Goal: Task Accomplishment & Management: Complete application form

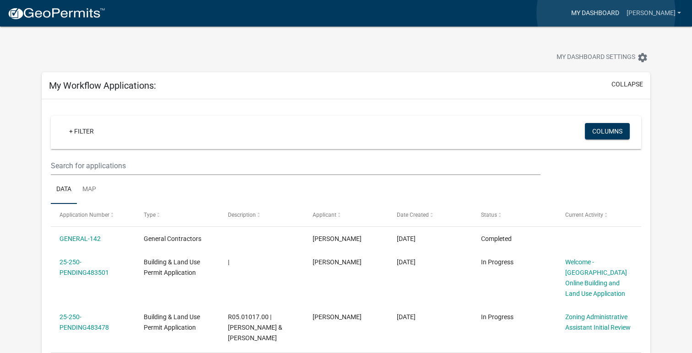
click at [606, 13] on link "My Dashboard" at bounding box center [595, 13] width 55 height 17
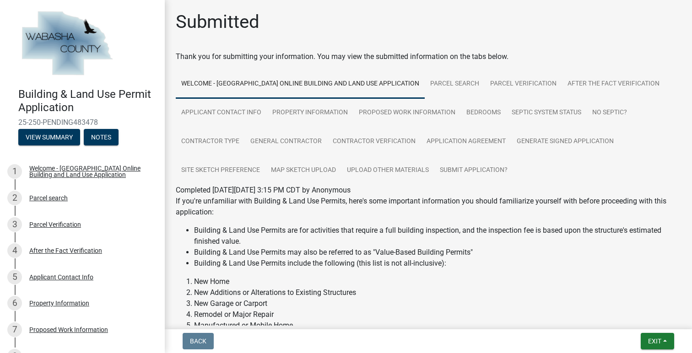
click at [72, 46] on img at bounding box center [66, 44] width 97 height 69
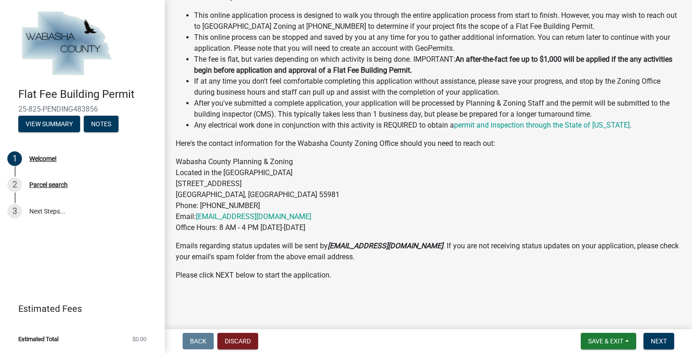
scroll to position [208, 0]
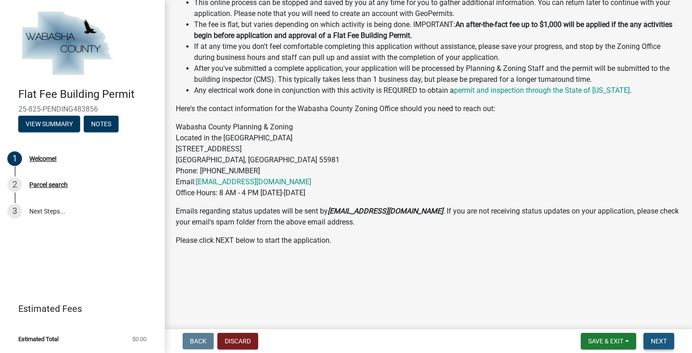
click at [650, 338] on button "Next" at bounding box center [659, 341] width 31 height 16
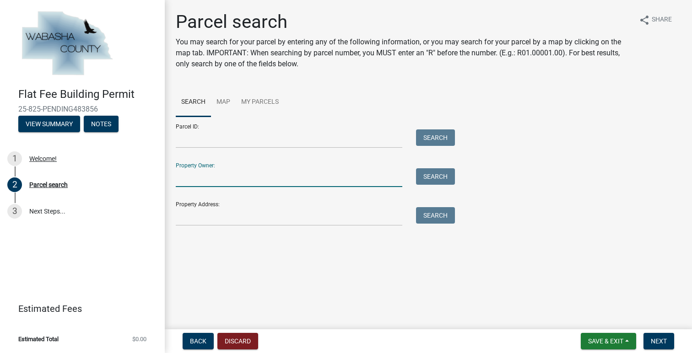
click at [198, 179] on input "Property Owner:" at bounding box center [289, 177] width 227 height 19
type input "Al Streveler"
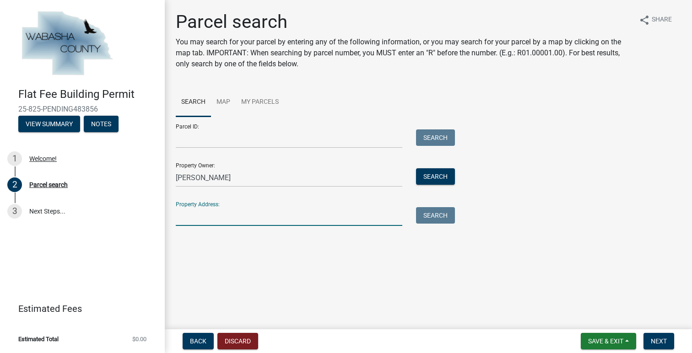
click at [234, 219] on input "Property Address:" at bounding box center [289, 216] width 227 height 19
type input "66568 155th Ave Wabasha, MN 55981"
click at [203, 240] on button "Search All" at bounding box center [202, 241] width 52 height 16
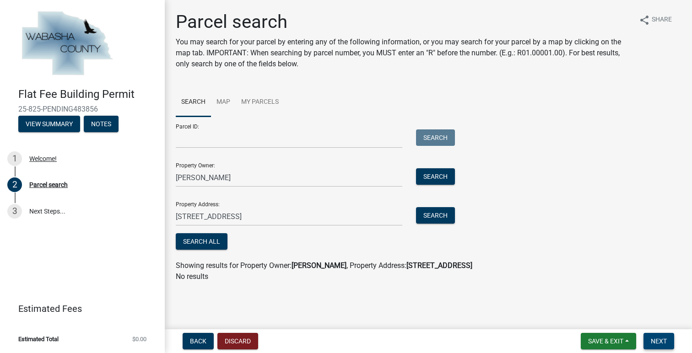
click at [661, 341] on span "Next" at bounding box center [659, 341] width 16 height 7
click at [281, 243] on span "Getting Parcel Geometry" at bounding box center [268, 242] width 80 height 9
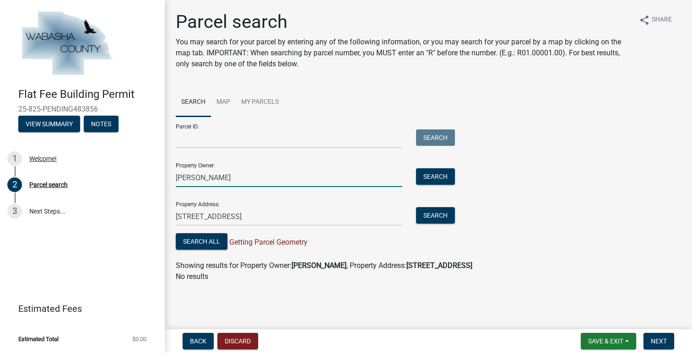
click at [294, 185] on input "Al Streveler" at bounding box center [289, 177] width 227 height 19
click at [321, 220] on input "66568 155th Ave Wabasha, MN 55981" at bounding box center [289, 216] width 227 height 19
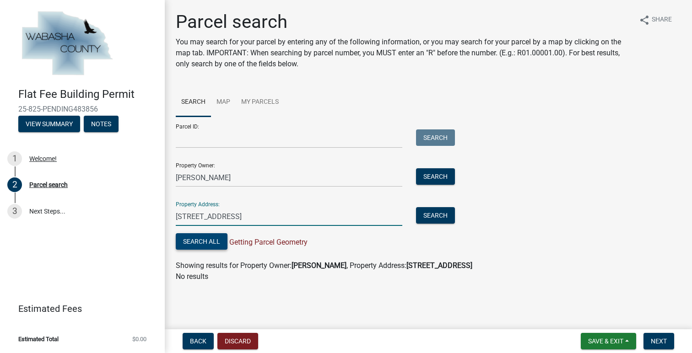
click at [213, 243] on button "Search All" at bounding box center [202, 241] width 52 height 16
click at [313, 217] on input "66568 155th Ave Wabasha, MN 55981" at bounding box center [289, 216] width 227 height 19
click at [646, 339] on button "Next" at bounding box center [659, 341] width 31 height 16
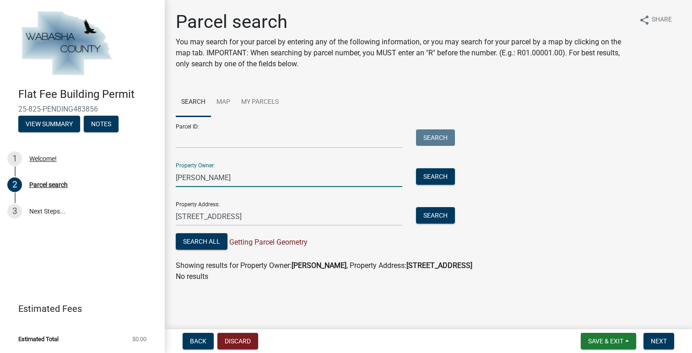
click at [185, 176] on input "Al Streveler" at bounding box center [289, 177] width 227 height 19
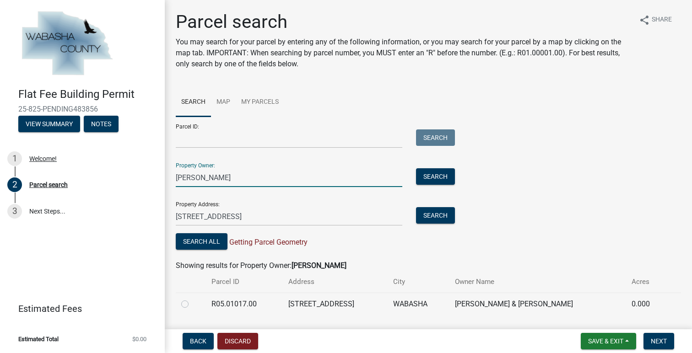
scroll to position [25, 0]
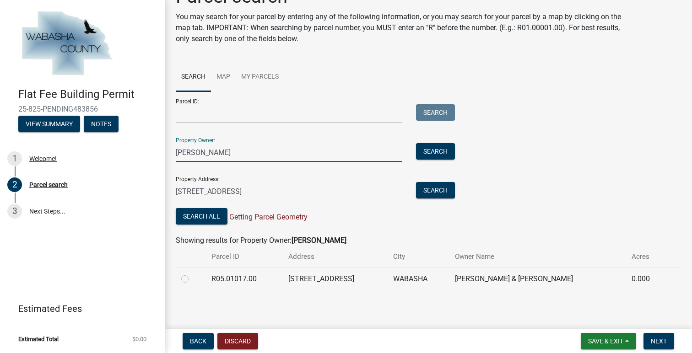
type input "Allan Streveler"
click at [192, 274] on label at bounding box center [192, 274] width 0 height 0
click at [192, 280] on input "radio" at bounding box center [195, 277] width 6 height 6
radio input "true"
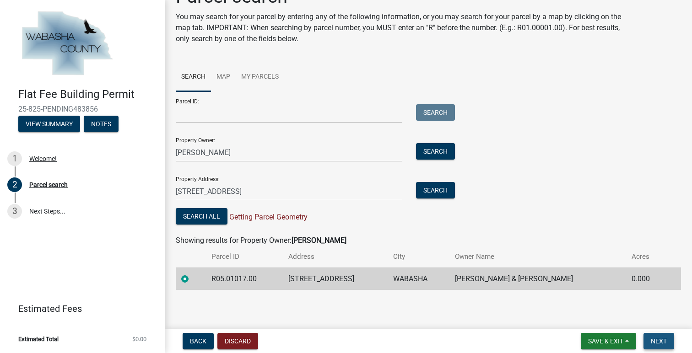
click at [662, 345] on span "Next" at bounding box center [659, 341] width 16 height 7
click at [659, 339] on span "Next" at bounding box center [659, 341] width 16 height 7
click at [668, 339] on button "Next" at bounding box center [659, 341] width 31 height 16
click at [656, 344] on span "Next" at bounding box center [659, 341] width 16 height 7
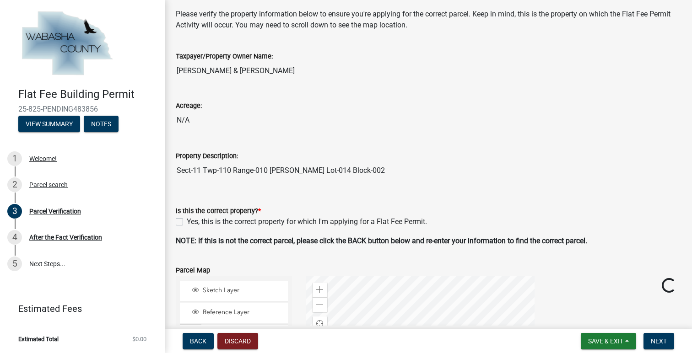
scroll to position [49, 0]
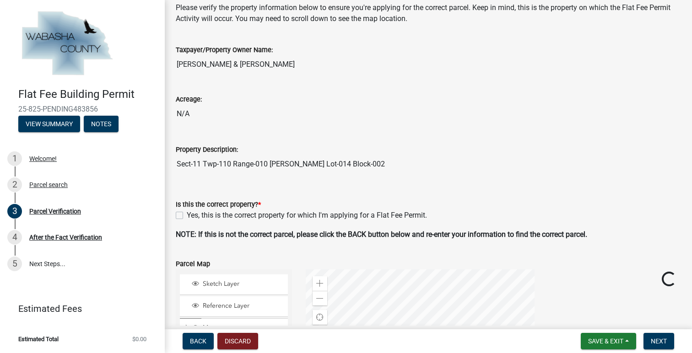
click at [187, 215] on label "Yes, this is the correct property for which I'm applying for a Flat Fee Permit." at bounding box center [307, 215] width 240 height 11
click at [187, 215] on input "Yes, this is the correct property for which I'm applying for a Flat Fee Permit." at bounding box center [190, 213] width 6 height 6
checkbox input "true"
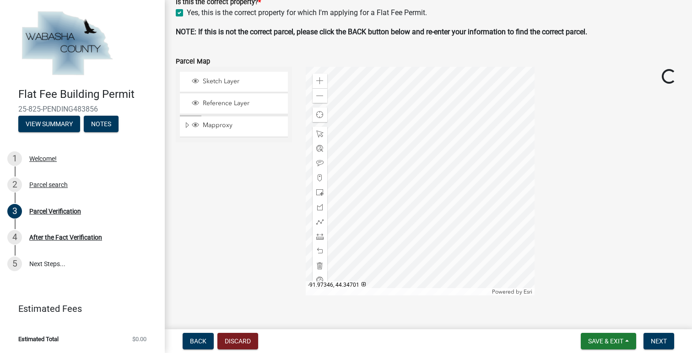
scroll to position [252, 0]
click at [664, 339] on span "Next" at bounding box center [659, 341] width 16 height 7
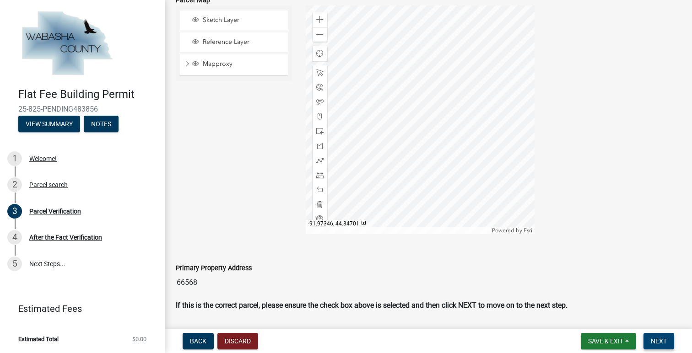
scroll to position [320, 0]
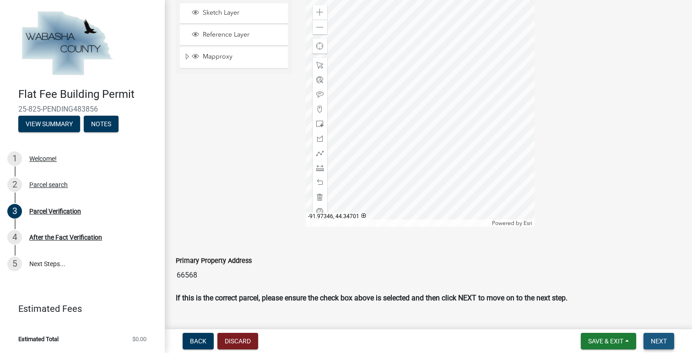
click at [663, 344] on span "Next" at bounding box center [659, 341] width 16 height 7
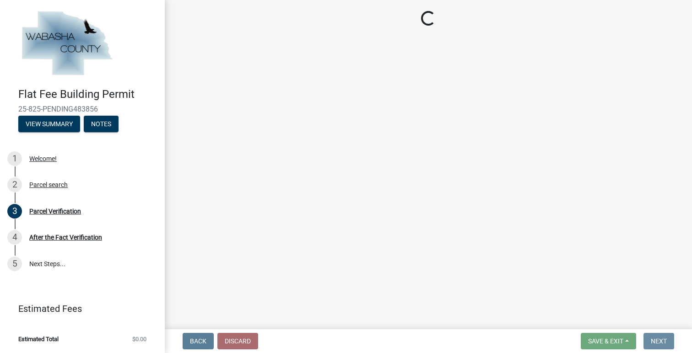
scroll to position [0, 0]
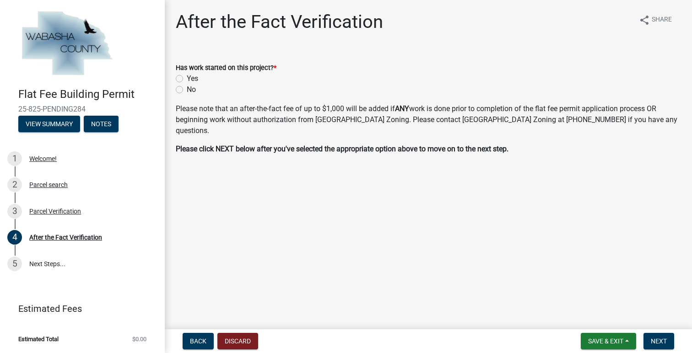
click at [187, 90] on label "No" at bounding box center [191, 89] width 9 height 11
click at [187, 90] on input "No" at bounding box center [190, 87] width 6 height 6
radio input "true"
click at [661, 339] on span "Next" at bounding box center [659, 341] width 16 height 7
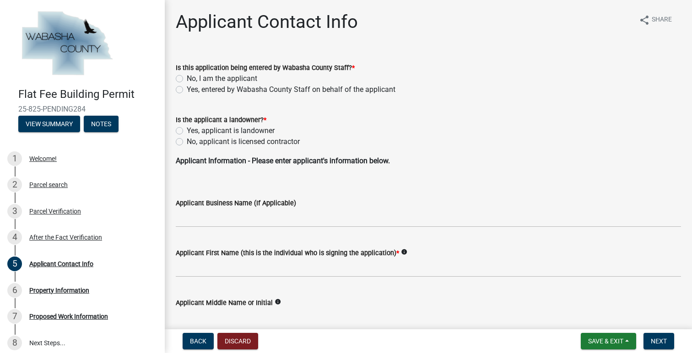
click at [187, 78] on label "No, I am the applicant" at bounding box center [222, 78] width 71 height 11
click at [187, 78] on input "No, I am the applicant" at bounding box center [190, 76] width 6 height 6
radio input "true"
click at [187, 141] on label "No, applicant is licensed contractor" at bounding box center [243, 141] width 113 height 11
click at [187, 141] on input "No, applicant is licensed contractor" at bounding box center [190, 139] width 6 height 6
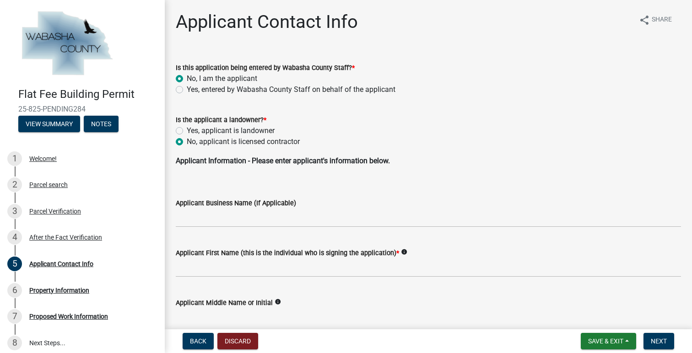
radio input "true"
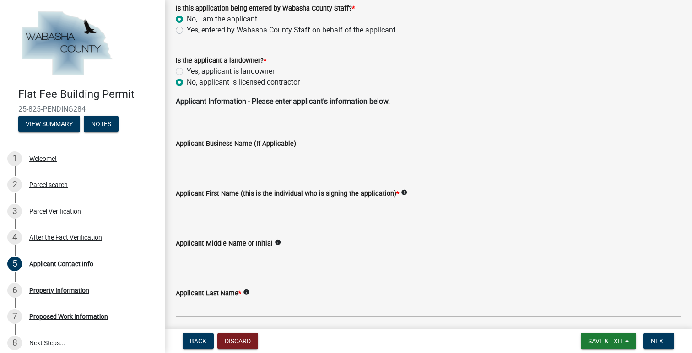
scroll to position [61, 0]
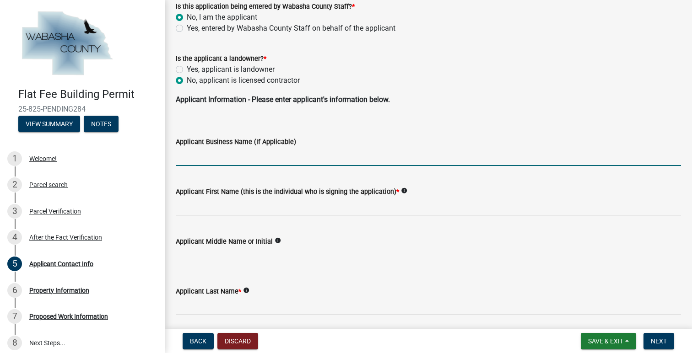
click at [233, 159] on input "Applicant Business Name (If Applicable)" at bounding box center [428, 156] width 505 height 19
type input "Puetz Construction"
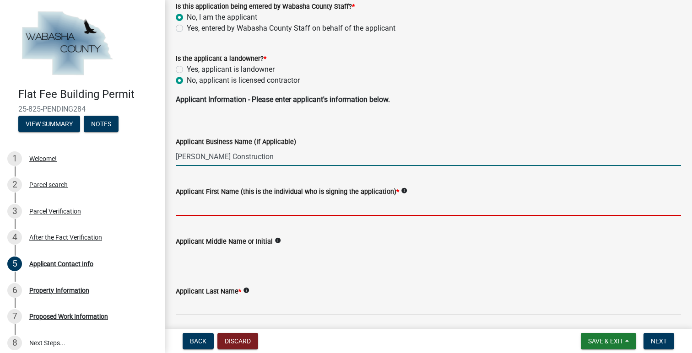
click at [214, 211] on input "Applicant First Name (this is the individual who is signing the application) *" at bounding box center [428, 206] width 505 height 19
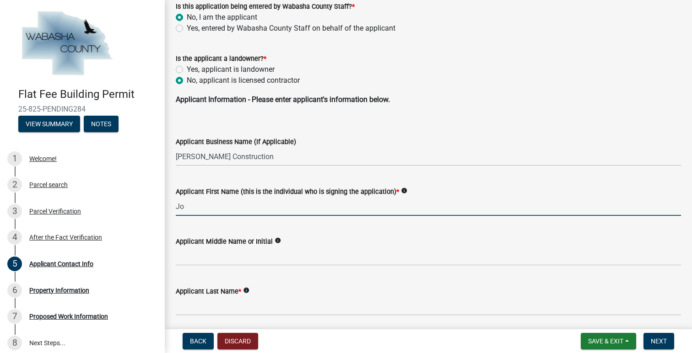
type input "J"
type input "Russ"
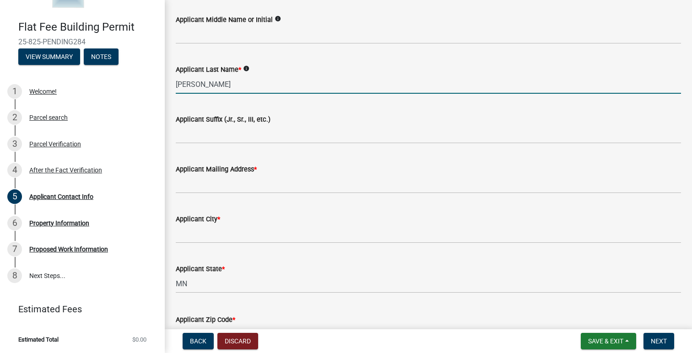
scroll to position [288, 0]
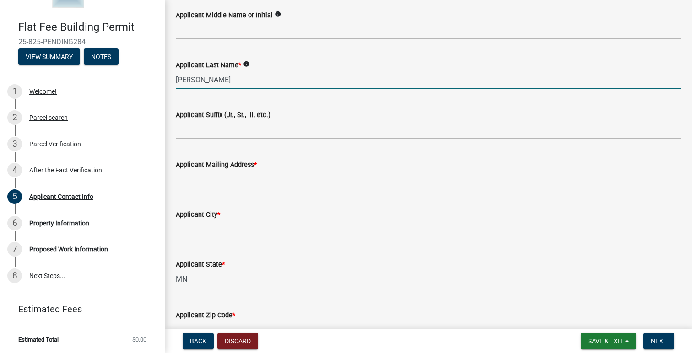
type input "Barclay"
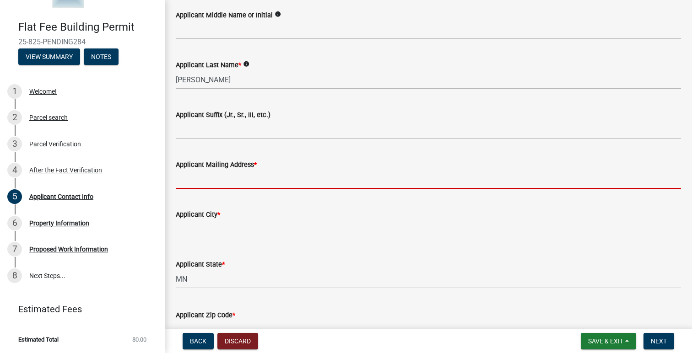
click at [212, 181] on input "Applicant Mailing Address *" at bounding box center [428, 179] width 505 height 19
type input "153 W 6th St"
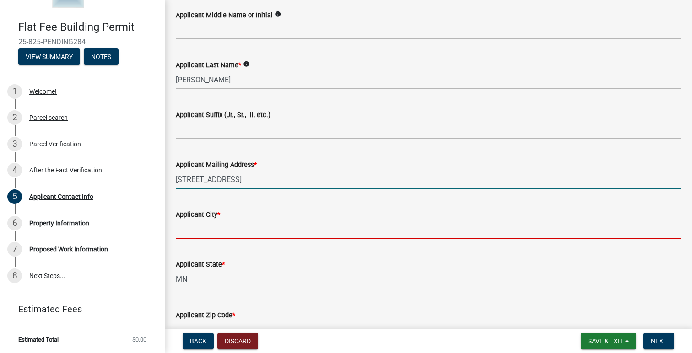
type input "Saint Charles"
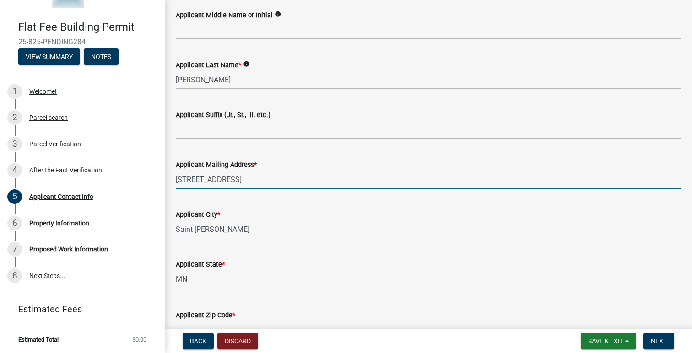
type input "55972"
type input "5079328806"
type input "Josiedecker@puetzconstruction.com"
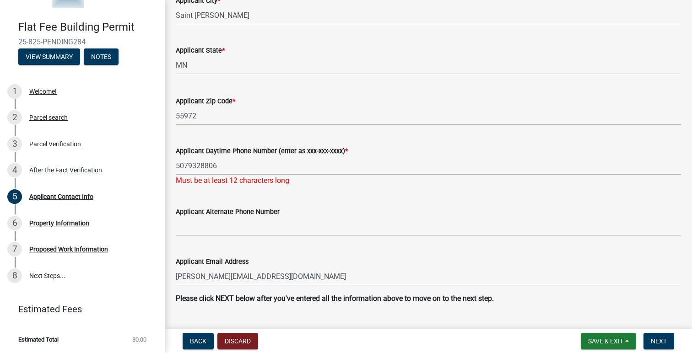
scroll to position [510, 0]
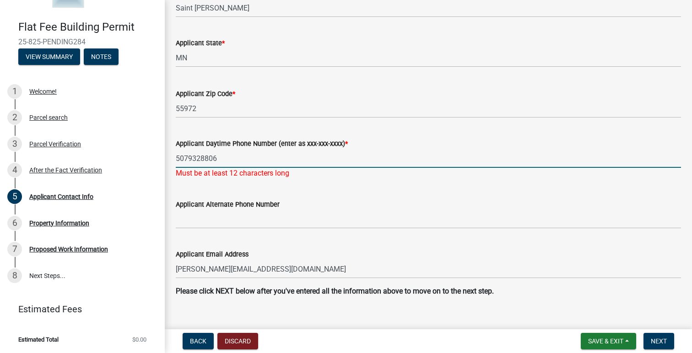
click at [228, 159] on input "5079328806" at bounding box center [428, 158] width 505 height 19
type input "5078051748"
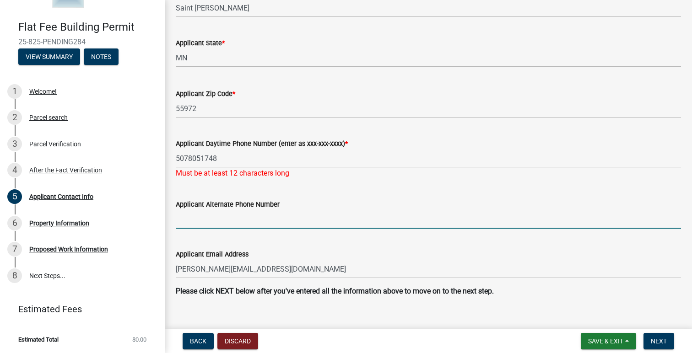
click at [251, 220] on input "Applicant Alternate Phone Number" at bounding box center [428, 219] width 505 height 19
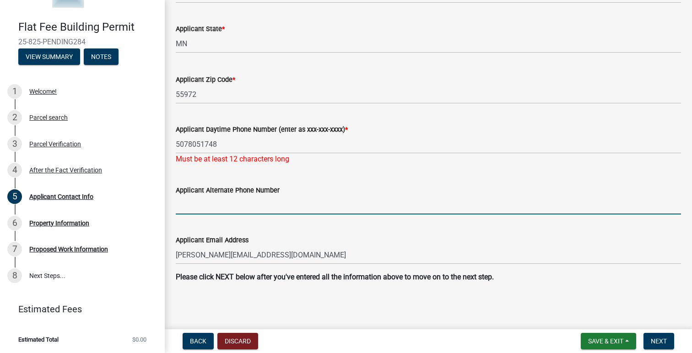
click at [347, 201] on input "Applicant Alternate Phone Number" at bounding box center [428, 205] width 505 height 19
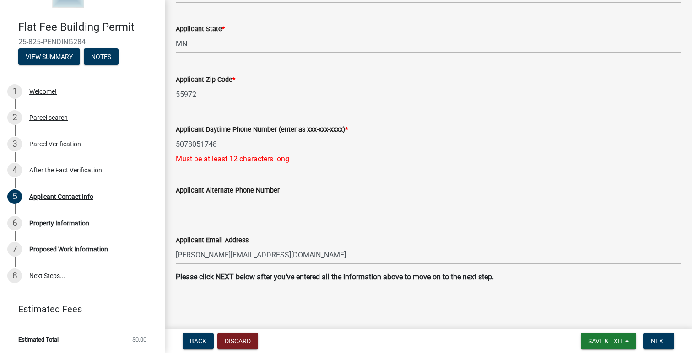
click at [373, 265] on wm-data-entity-input "Applicant Email Address Josiedecker@puetzconstruction.com" at bounding box center [428, 247] width 505 height 50
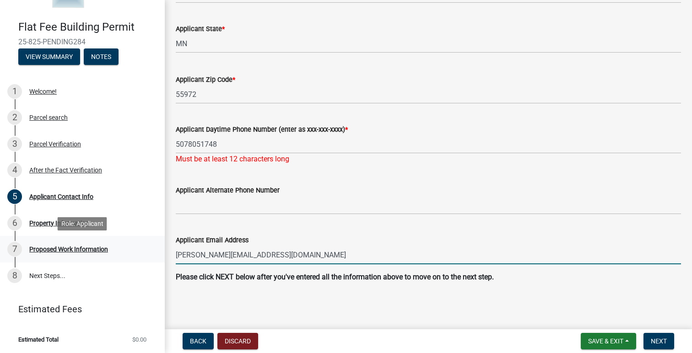
drag, startPoint x: 217, startPoint y: 256, endPoint x: 159, endPoint y: 256, distance: 57.7
click at [159, 256] on div "Flat Fee Building Permit 25-825-PENDING284 View Summary Notes 1 Welcome! 2 Parc…" at bounding box center [346, 176] width 692 height 353
type input "Russbarclay@puetzconstruction.com"
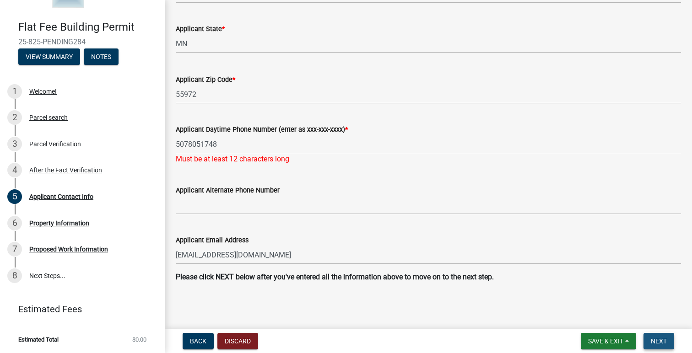
click at [651, 335] on button "Next" at bounding box center [659, 341] width 31 height 16
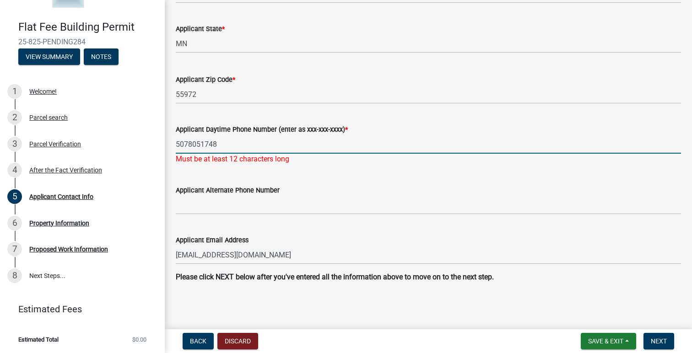
click at [220, 146] on input "5078051748" at bounding box center [428, 144] width 505 height 19
click at [187, 147] on input "5078051748" at bounding box center [428, 144] width 505 height 19
click at [203, 145] on input "507-8051748" at bounding box center [428, 144] width 505 height 19
type input "507-805-1748"
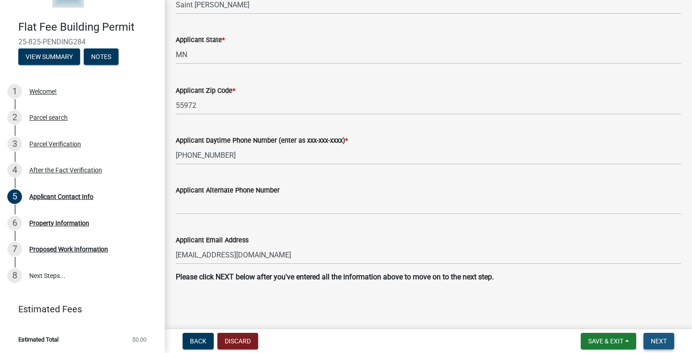
click at [652, 347] on button "Next" at bounding box center [659, 341] width 31 height 16
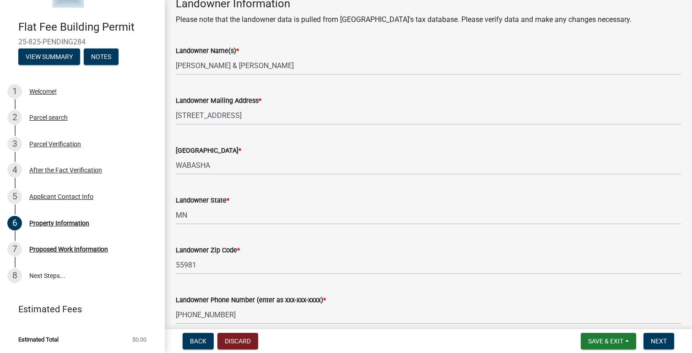
scroll to position [380, 0]
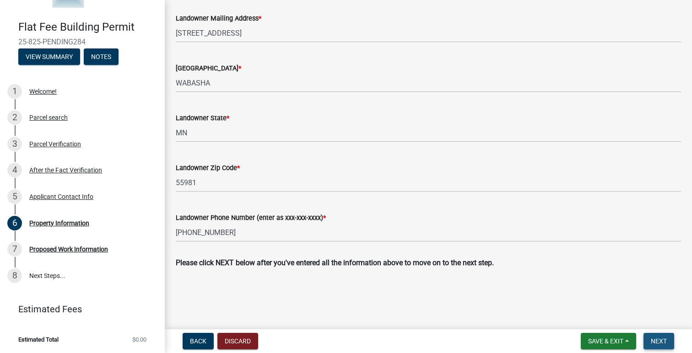
click at [658, 345] on span "Next" at bounding box center [659, 341] width 16 height 7
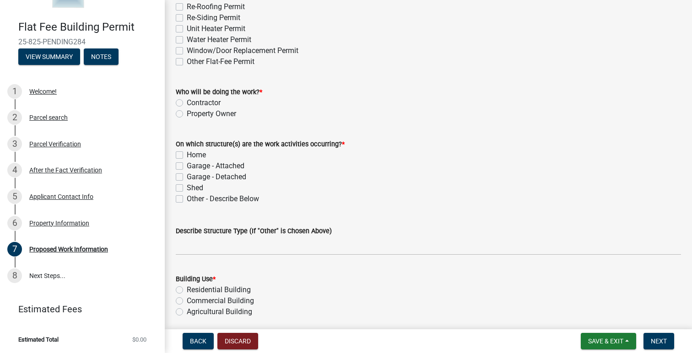
scroll to position [232, 0]
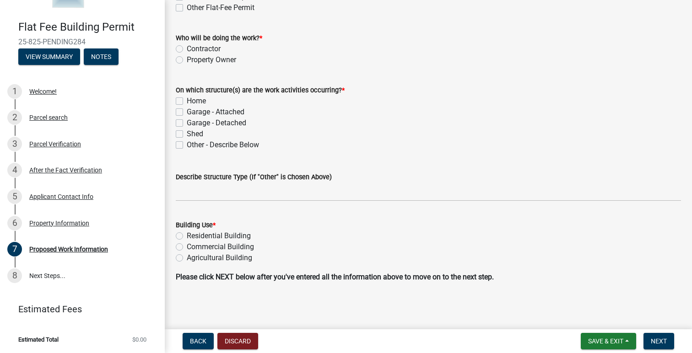
click at [187, 234] on label "Residential Building" at bounding box center [219, 236] width 64 height 11
click at [187, 234] on input "Residential Building" at bounding box center [190, 234] width 6 height 6
radio input "true"
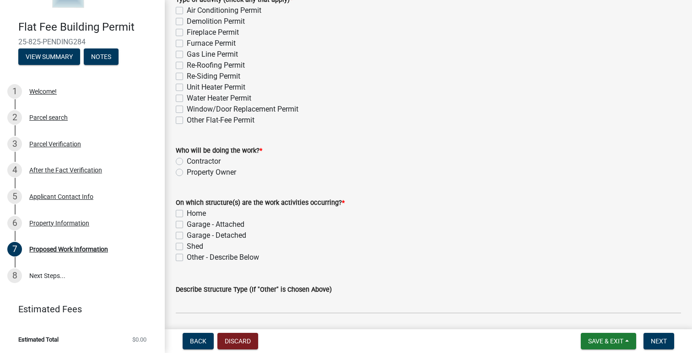
scroll to position [108, 0]
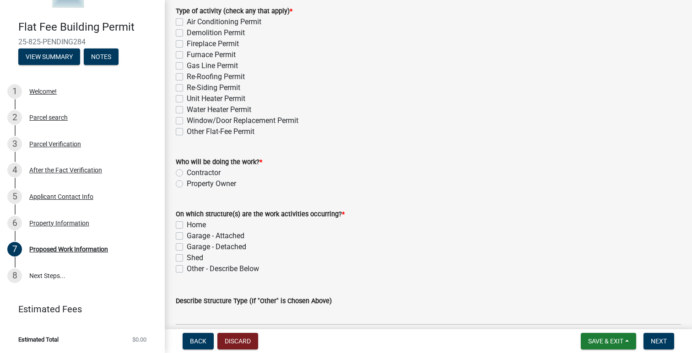
click at [187, 227] on label "Home" at bounding box center [196, 225] width 19 height 11
click at [187, 226] on input "Home" at bounding box center [190, 223] width 6 height 6
checkbox input "true"
checkbox input "false"
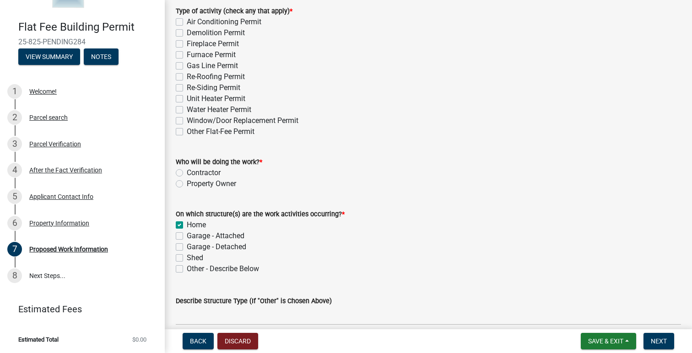
checkbox input "false"
click at [187, 236] on label "Garage - Attached" at bounding box center [216, 236] width 58 height 11
click at [187, 236] on input "Garage - Attached" at bounding box center [190, 234] width 6 height 6
checkbox input "true"
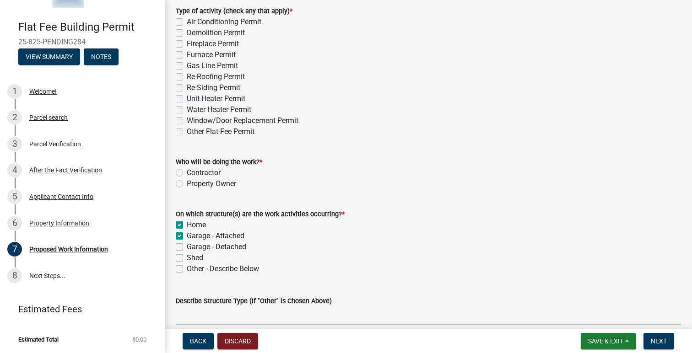
checkbox input "true"
checkbox input "false"
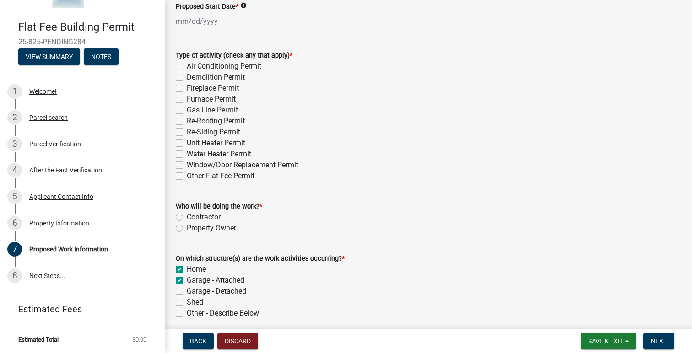
scroll to position [53, 0]
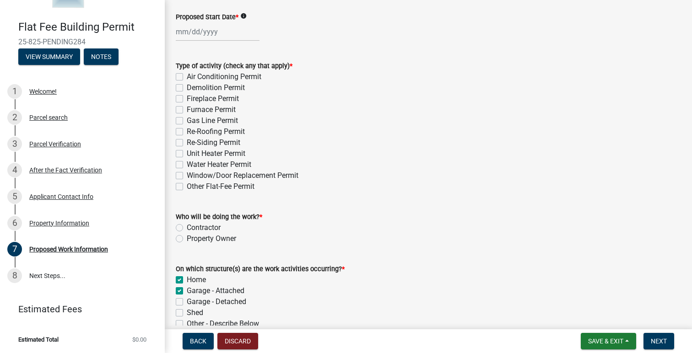
click at [187, 229] on label "Contractor" at bounding box center [204, 228] width 34 height 11
click at [187, 228] on input "Contractor" at bounding box center [190, 226] width 6 height 6
radio input "true"
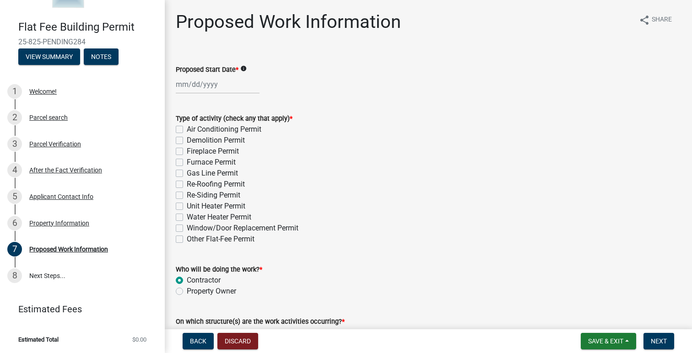
click at [187, 184] on label "Re-Roofing Permit" at bounding box center [216, 184] width 58 height 11
click at [187, 184] on input "Re-Roofing Permit" at bounding box center [190, 182] width 6 height 6
checkbox input "true"
checkbox input "false"
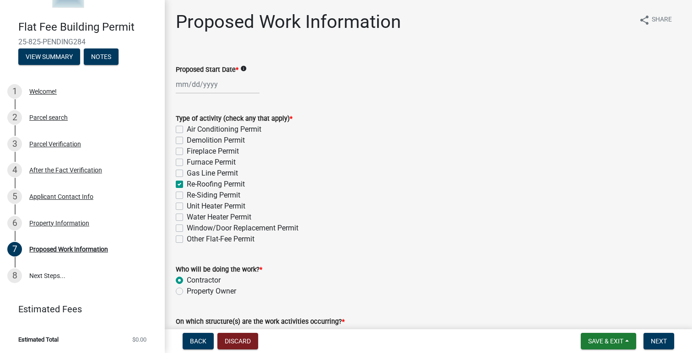
checkbox input "false"
checkbox input "true"
checkbox input "false"
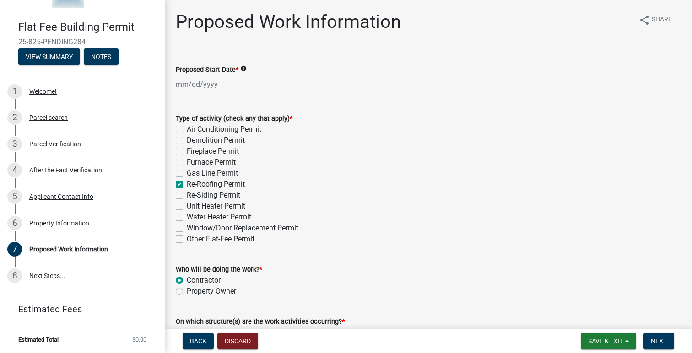
checkbox input "false"
click at [183, 197] on div "Re-Siding Permit" at bounding box center [428, 195] width 505 height 11
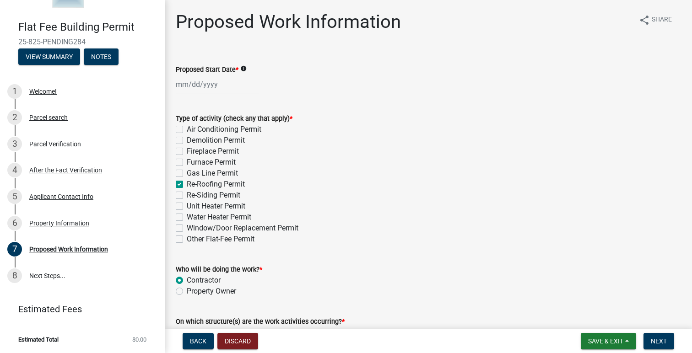
click at [187, 195] on label "Re-Siding Permit" at bounding box center [214, 195] width 54 height 11
click at [187, 195] on input "Re-Siding Permit" at bounding box center [190, 193] width 6 height 6
checkbox input "true"
checkbox input "false"
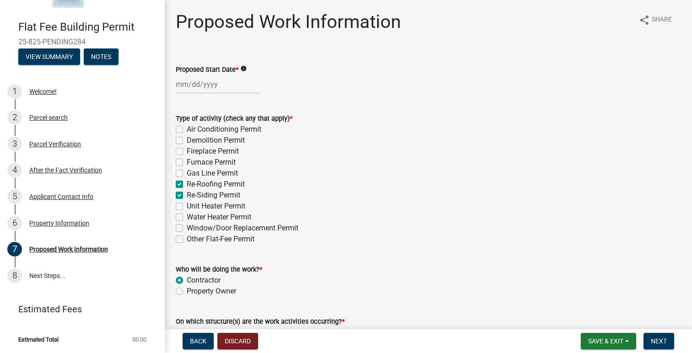
checkbox input "false"
checkbox input "true"
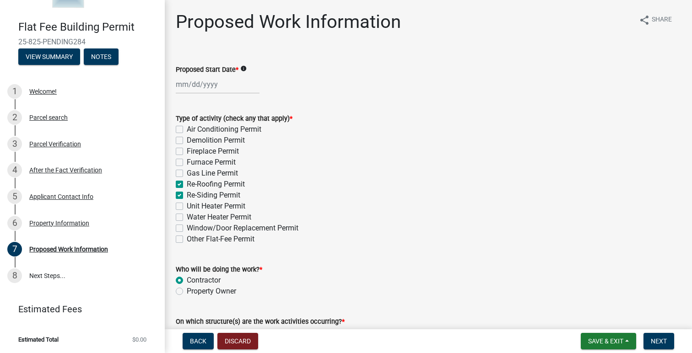
checkbox input "false"
click at [183, 84] on div at bounding box center [218, 84] width 84 height 19
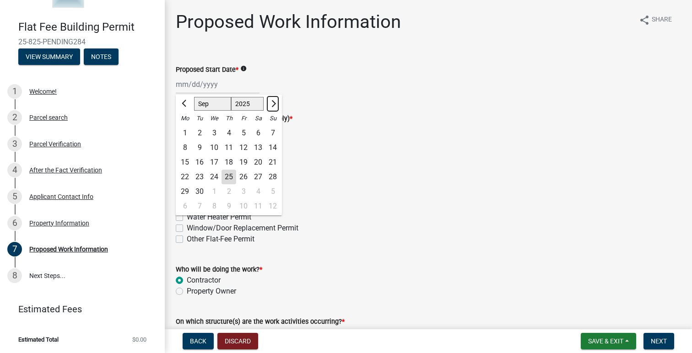
click at [272, 107] on button "Next month" at bounding box center [272, 104] width 11 height 15
select select "10"
click at [188, 147] on div "6" at bounding box center [185, 148] width 15 height 15
type input "10/06/2025"
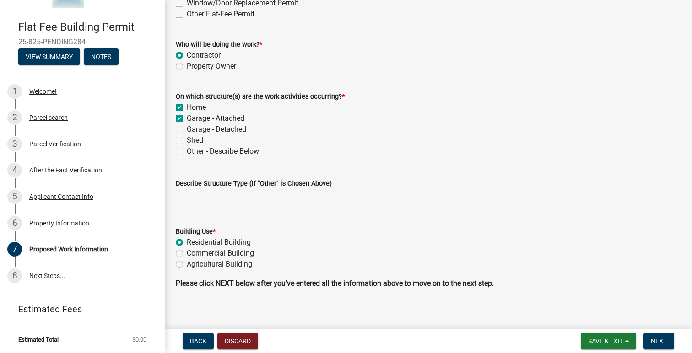
scroll to position [232, 0]
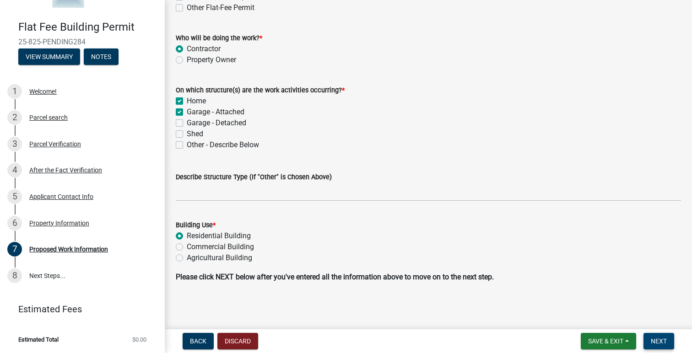
click at [652, 342] on span "Next" at bounding box center [659, 341] width 16 height 7
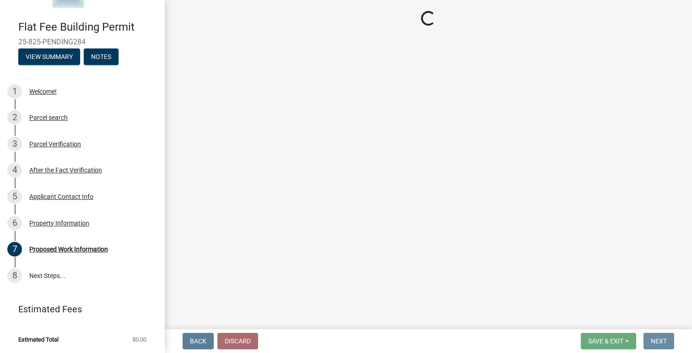
scroll to position [0, 0]
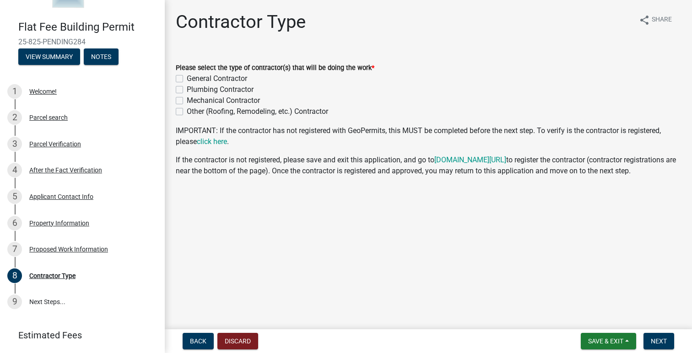
click at [187, 77] on label "General Contractor" at bounding box center [217, 78] width 60 height 11
click at [187, 77] on input "General Contractor" at bounding box center [190, 76] width 6 height 6
checkbox input "true"
checkbox input "false"
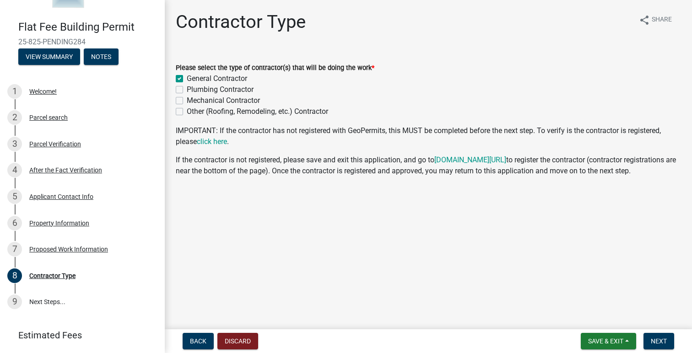
checkbox input "false"
click at [662, 343] on span "Next" at bounding box center [659, 341] width 16 height 7
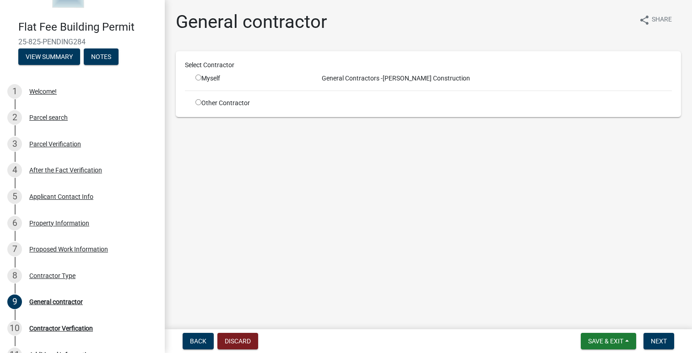
click at [198, 79] on input "radio" at bounding box center [198, 78] width 6 height 6
radio input "true"
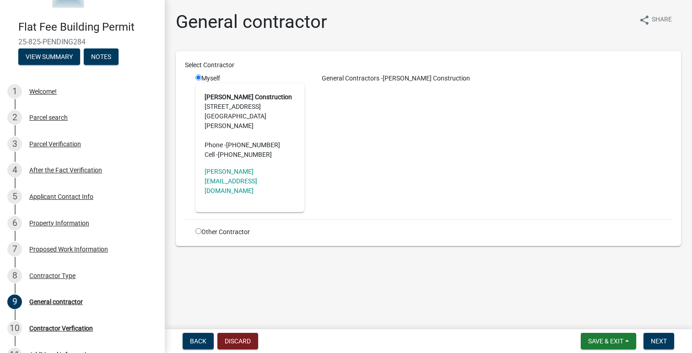
click at [214, 94] on strong "Puetz Construction" at bounding box center [248, 96] width 87 height 7
click at [228, 104] on address "Puetz Construction 153 W 6th St Saint Charles, MN 55972 Phone - (507) 932-8806 …" at bounding box center [250, 125] width 91 height 67
click at [669, 339] on button "Next" at bounding box center [659, 341] width 31 height 16
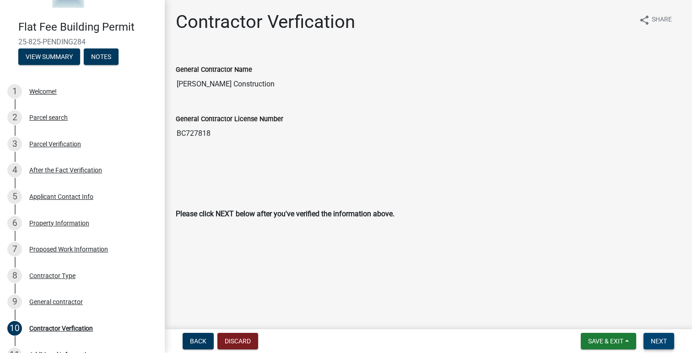
click at [667, 340] on span "Next" at bounding box center [659, 341] width 16 height 7
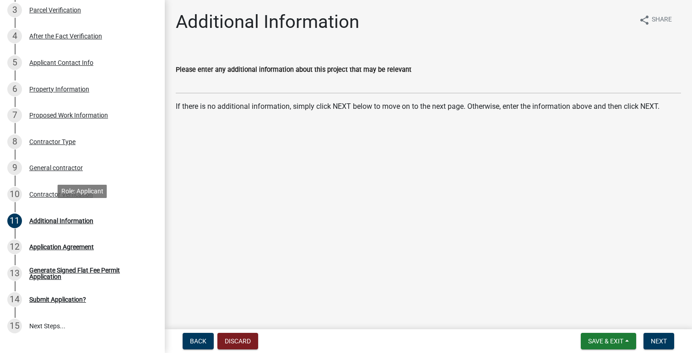
scroll to position [252, 0]
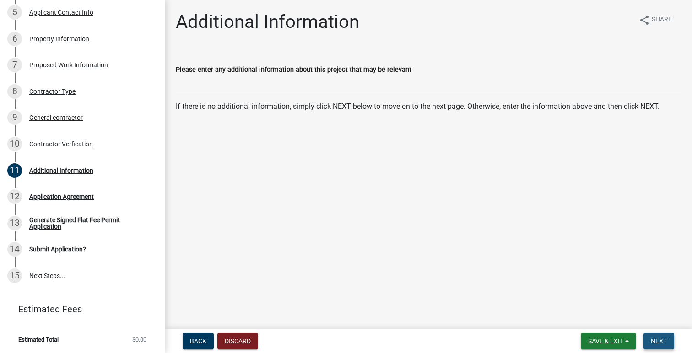
click at [657, 340] on span "Next" at bounding box center [659, 341] width 16 height 7
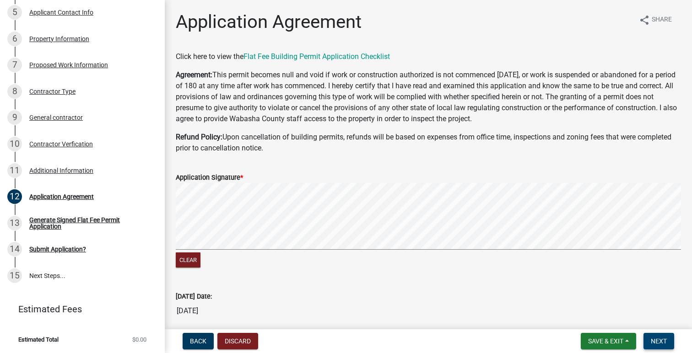
click at [658, 343] on span "Next" at bounding box center [659, 341] width 16 height 7
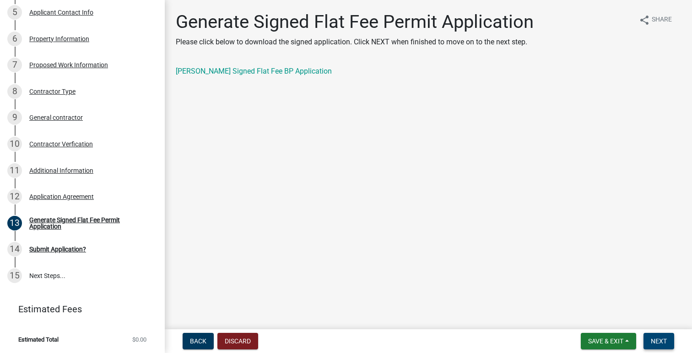
click at [658, 343] on span "Next" at bounding box center [659, 341] width 16 height 7
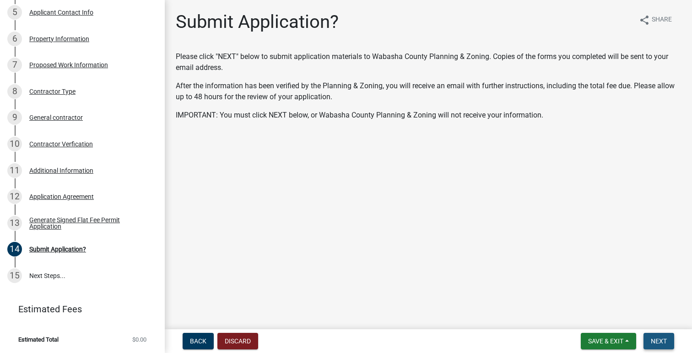
click at [656, 338] on span "Next" at bounding box center [659, 341] width 16 height 7
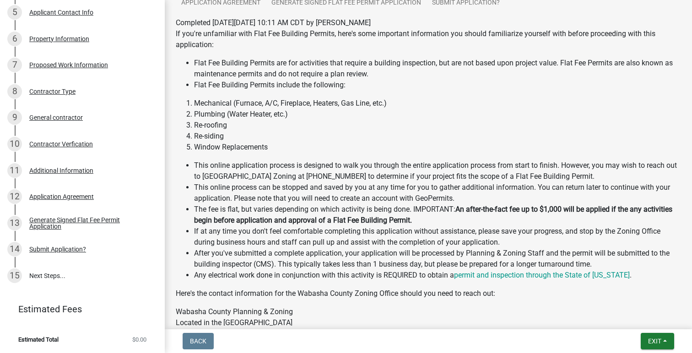
scroll to position [0, 0]
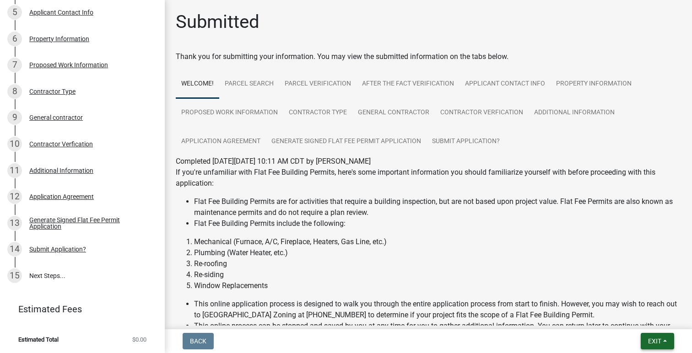
click at [649, 338] on span "Exit" at bounding box center [654, 341] width 13 height 7
click at [638, 320] on button "Save & Exit" at bounding box center [638, 318] width 73 height 22
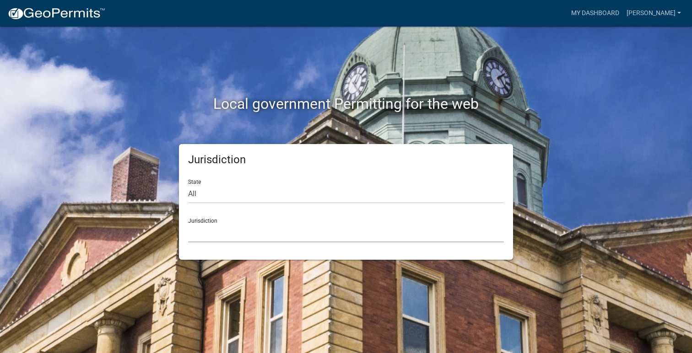
click at [304, 239] on select "Custer County, Colorado Carroll County, Georgia Cook County, Georgia Crawford C…" at bounding box center [346, 233] width 316 height 19
click at [188, 224] on select "Custer County, Colorado Carroll County, Georgia Cook County, Georgia Crawford C…" at bounding box center [346, 233] width 316 height 19
click at [600, 11] on link "My Dashboard" at bounding box center [595, 13] width 55 height 17
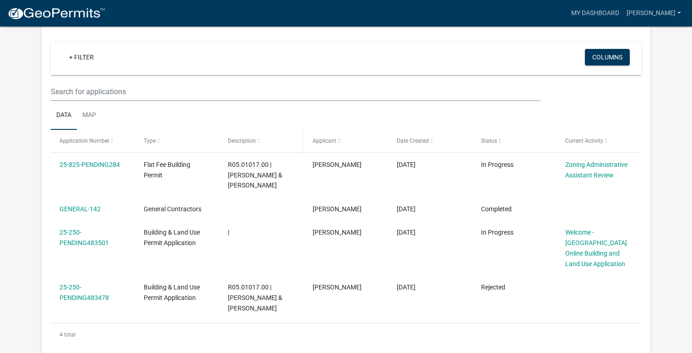
scroll to position [74, 0]
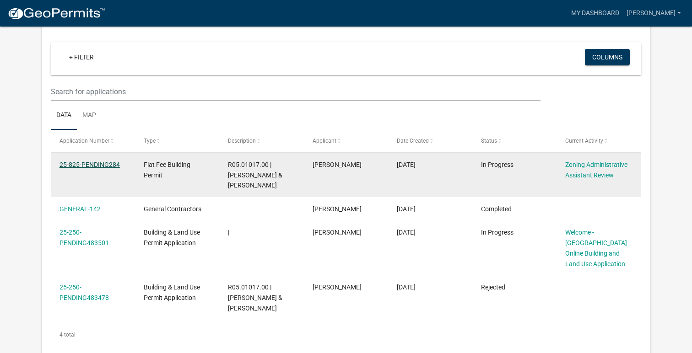
click at [97, 168] on link "25-825-PENDING284" at bounding box center [90, 164] width 60 height 7
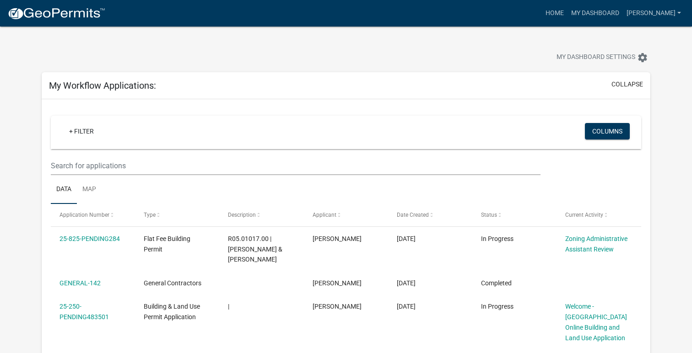
click at [222, 62] on div at bounding box center [217, 59] width 364 height 20
